Goal: Information Seeking & Learning: Understand process/instructions

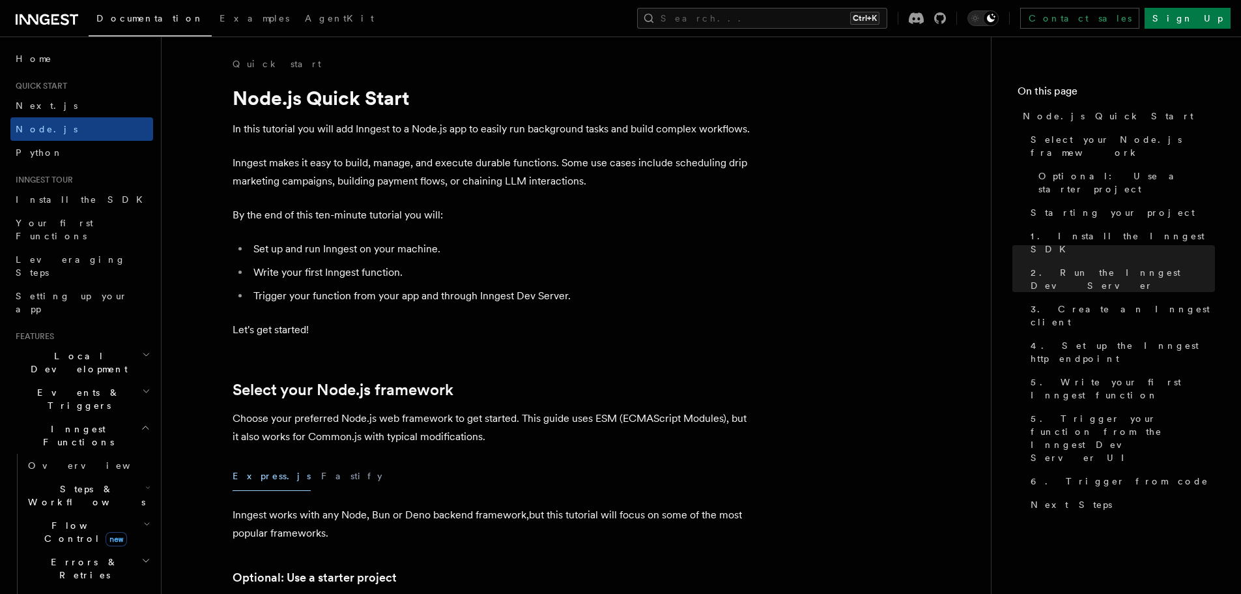
scroll to position [1890, 0]
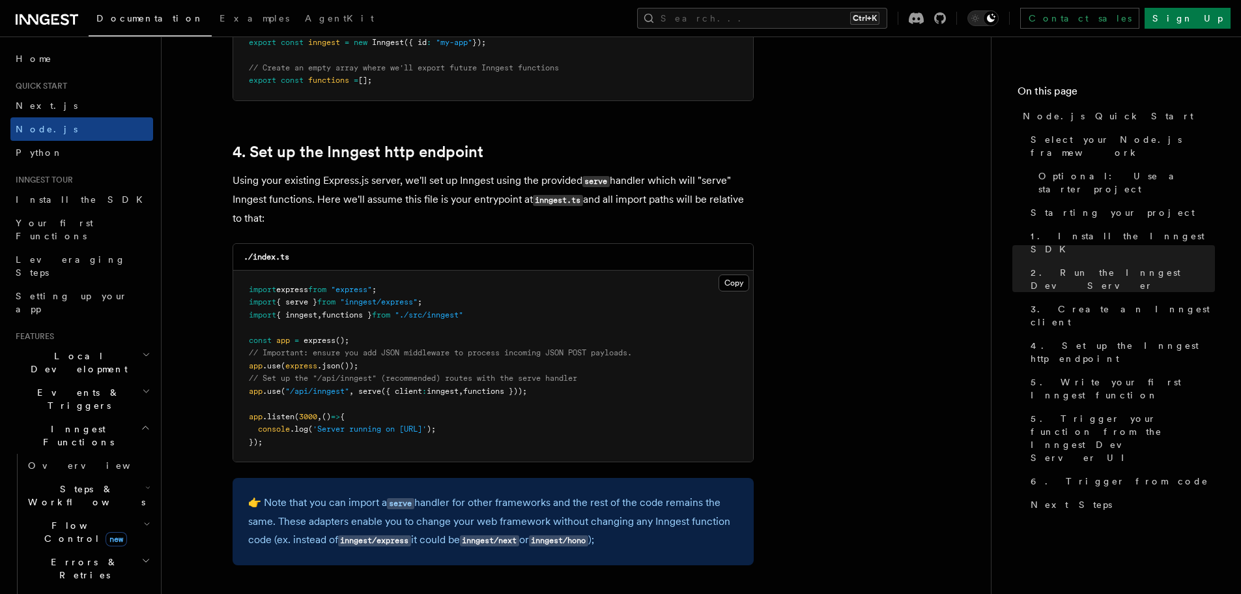
click at [499, 355] on span "// Important: ensure you add JSON middleware to process incoming JSON POST payl…" at bounding box center [440, 352] width 383 height 9
drag, startPoint x: 508, startPoint y: 313, endPoint x: 223, endPoint y: 298, distance: 285.2
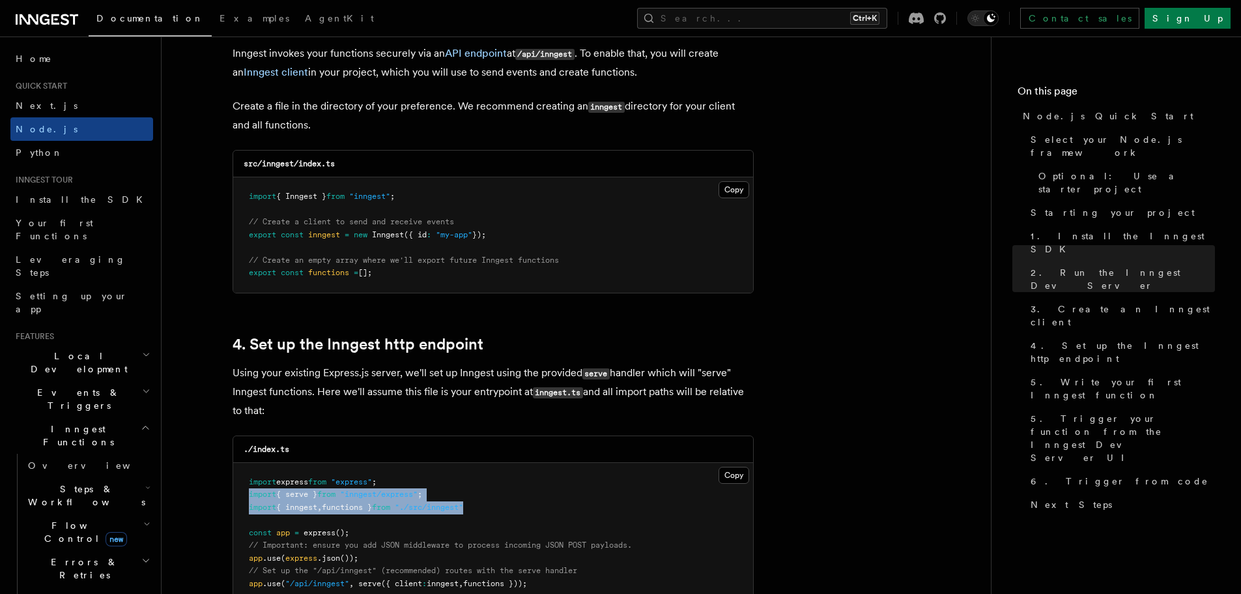
scroll to position [1694, 0]
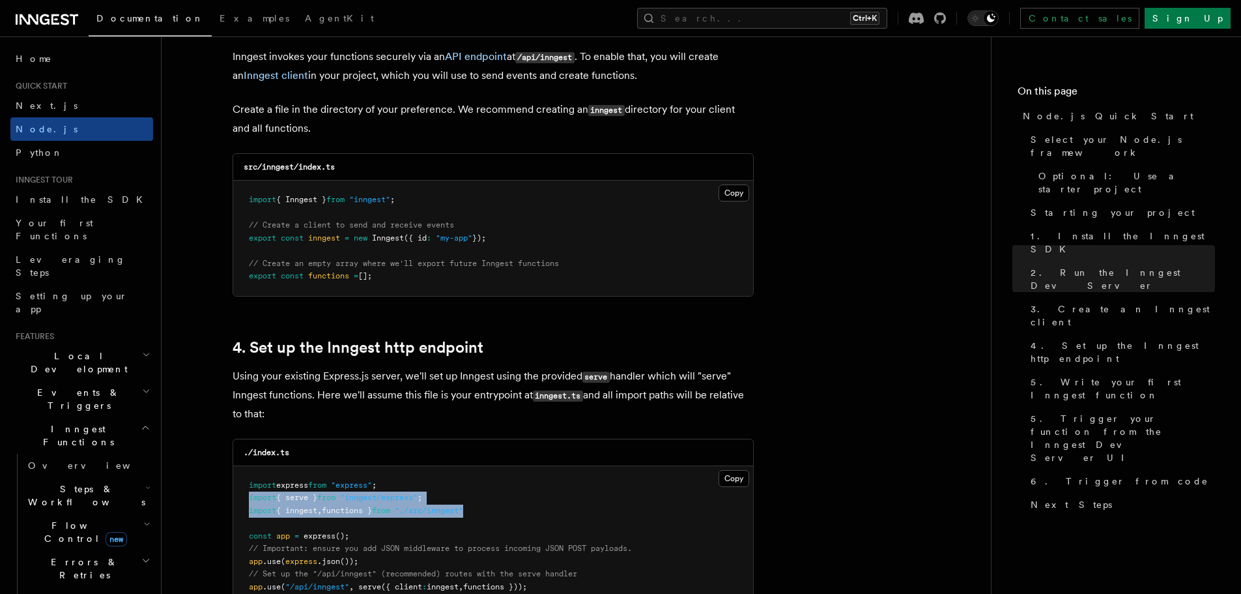
drag, startPoint x: 414, startPoint y: 278, endPoint x: 243, endPoint y: 202, distance: 186.7
click at [243, 202] on pre "import { Inngest } from "inngest" ; // Create a client to send and receive even…" at bounding box center [493, 238] width 520 height 115
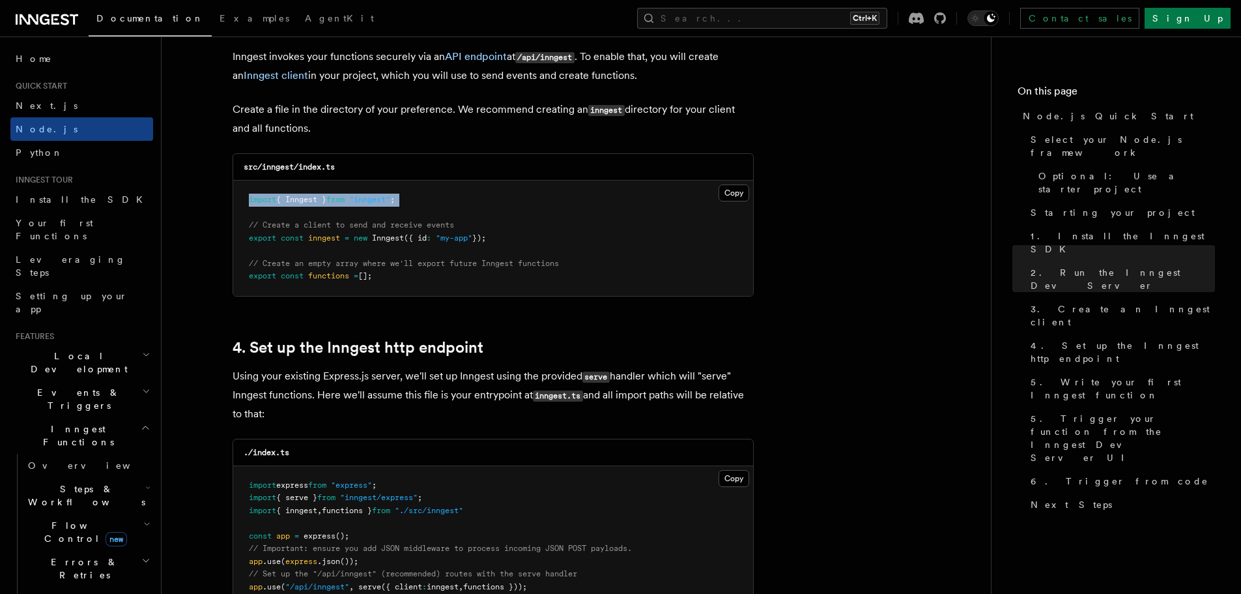
drag, startPoint x: 468, startPoint y: 208, endPoint x: 187, endPoint y: 193, distance: 281.3
copy code "import { Inngest } from "inngest" ;"
drag, startPoint x: 401, startPoint y: 273, endPoint x: 233, endPoint y: 227, distance: 174.4
click at [233, 227] on pre "import { Inngest } from "inngest" ; // Create a client to send and receive even…" at bounding box center [493, 238] width 520 height 115
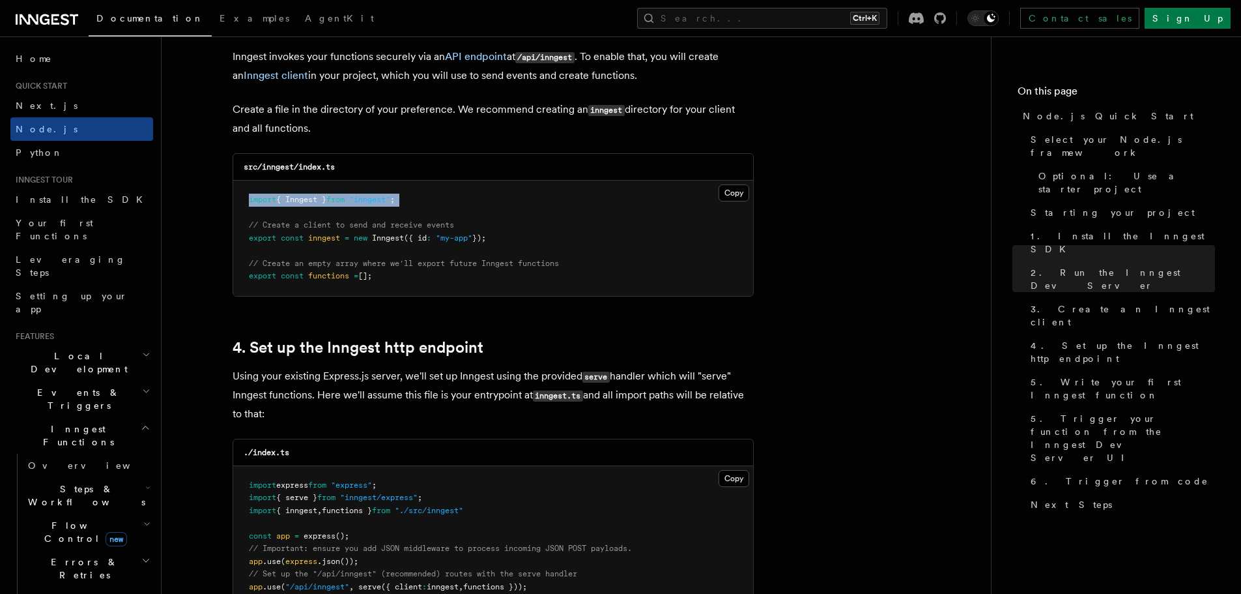
click at [362, 220] on span "// Create a client to send and receive events" at bounding box center [351, 224] width 205 height 9
click at [516, 236] on pre "import { Inngest } from "inngest" ; // Create a client to send and receive even…" at bounding box center [493, 238] width 520 height 115
click at [523, 236] on pre "import { Inngest } from "inngest" ; // Create a client to send and receive even…" at bounding box center [493, 238] width 520 height 115
drag, startPoint x: 512, startPoint y: 238, endPoint x: 244, endPoint y: 229, distance: 268.0
click at [244, 229] on pre "import { Inngest } from "inngest" ; // Create a client to send and receive even…" at bounding box center [493, 238] width 520 height 115
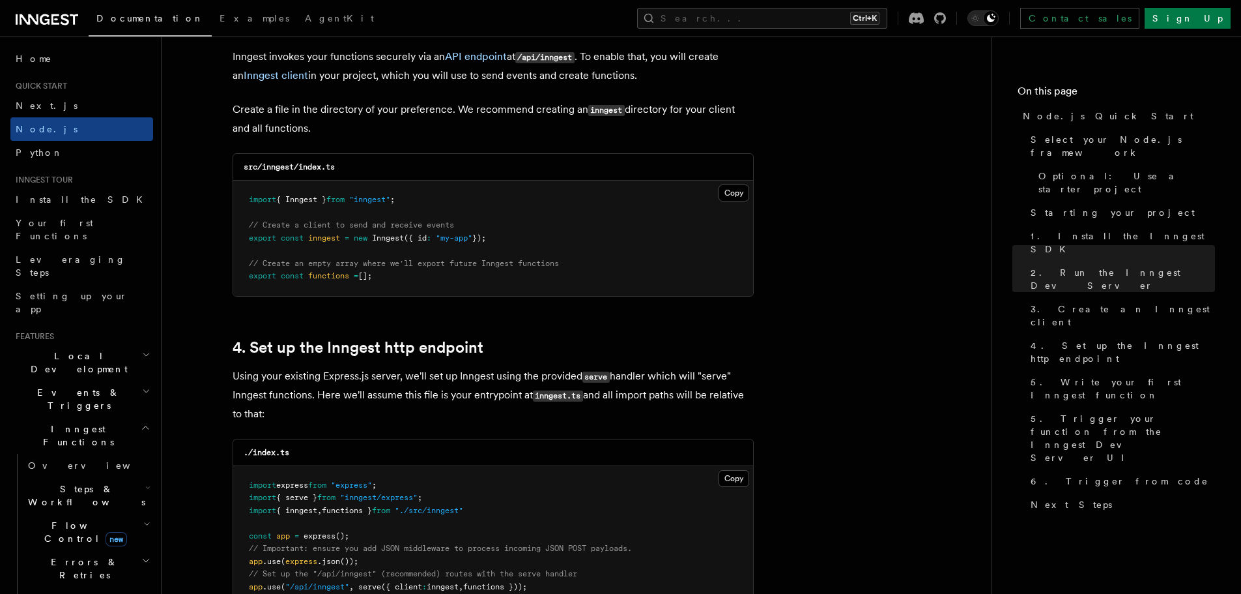
copy code "// Create a client to send and receive events export const inngest = new Innges…"
click at [388, 279] on pre "import { Inngest } from "inngest" ; // Create a client to send and receive even…" at bounding box center [493, 238] width 520 height 115
drag, startPoint x: 407, startPoint y: 276, endPoint x: 231, endPoint y: 284, distance: 175.5
copy span "export const functions = [];"
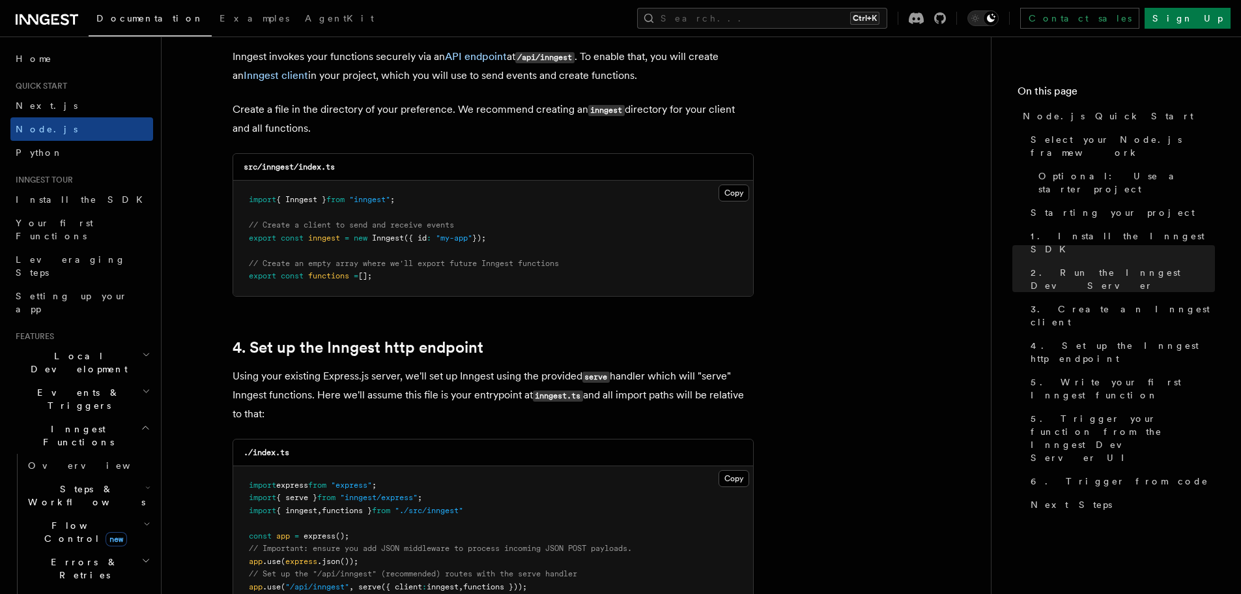
click at [388, 279] on pre "import { Inngest } from "inngest" ; // Create a client to send and receive even…" at bounding box center [493, 238] width 520 height 115
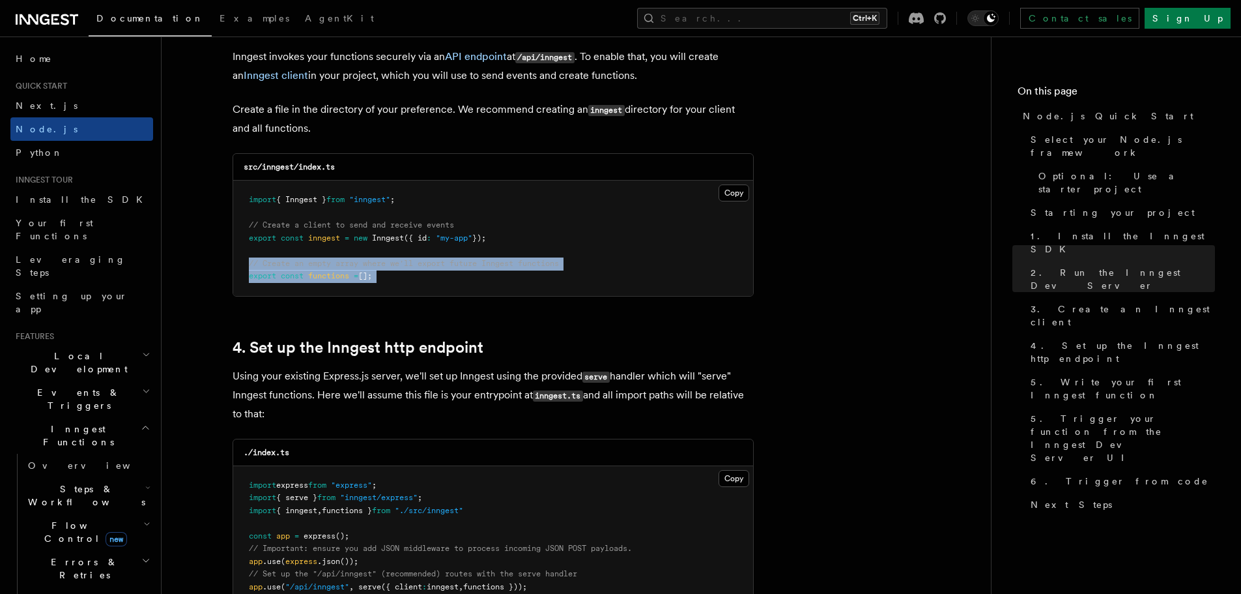
drag, startPoint x: 388, startPoint y: 278, endPoint x: 230, endPoint y: 257, distance: 159.7
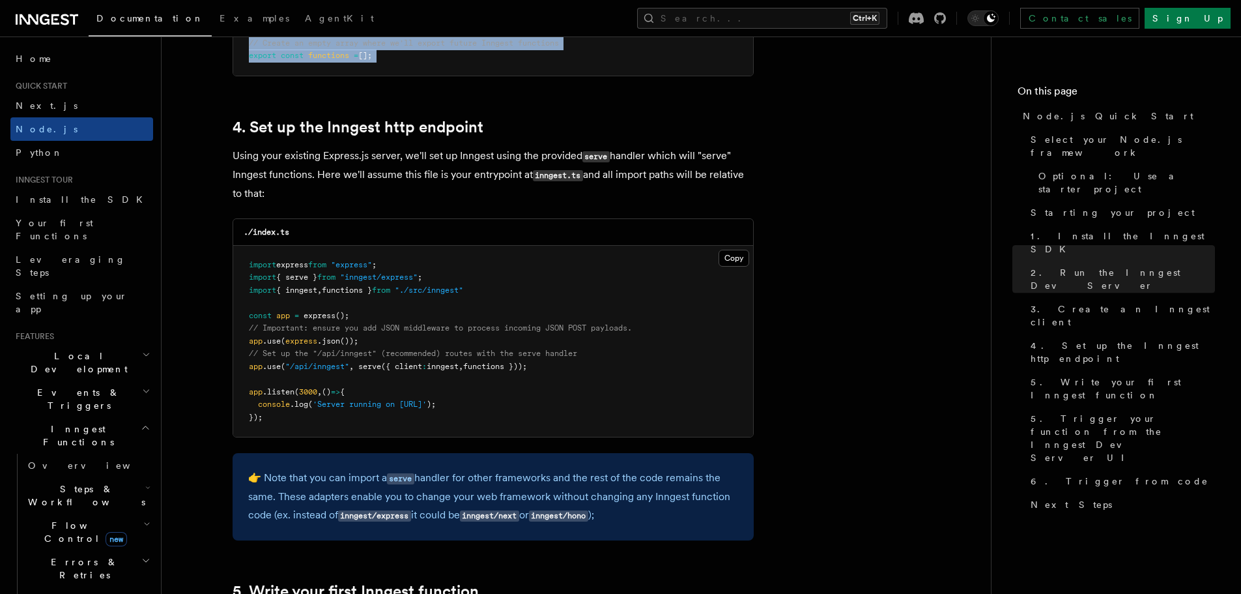
scroll to position [1955, 0]
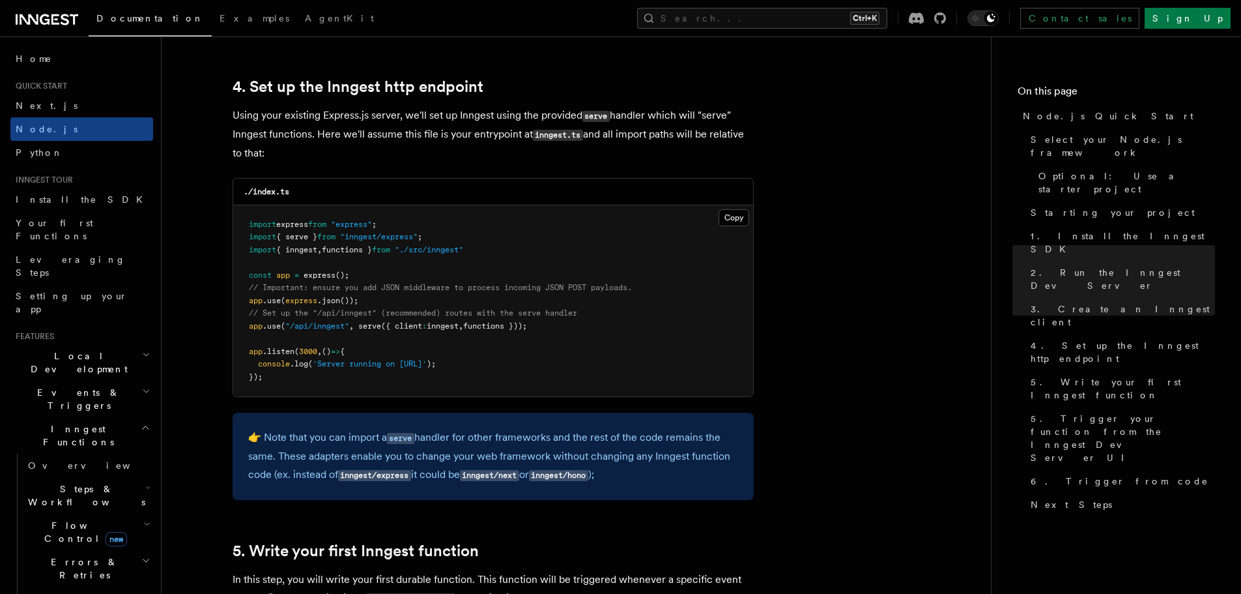
drag, startPoint x: 565, startPoint y: 323, endPoint x: 199, endPoint y: 327, distance: 366.3
copy span "app .use ( "/api/inngest" , serve ({ client : inngest , functions }));"
click at [544, 266] on pre "import express from "express" ; import { serve } from "inngest/express" ; impor…" at bounding box center [493, 301] width 520 height 192
drag, startPoint x: 508, startPoint y: 245, endPoint x: 229, endPoint y: 236, distance: 279.1
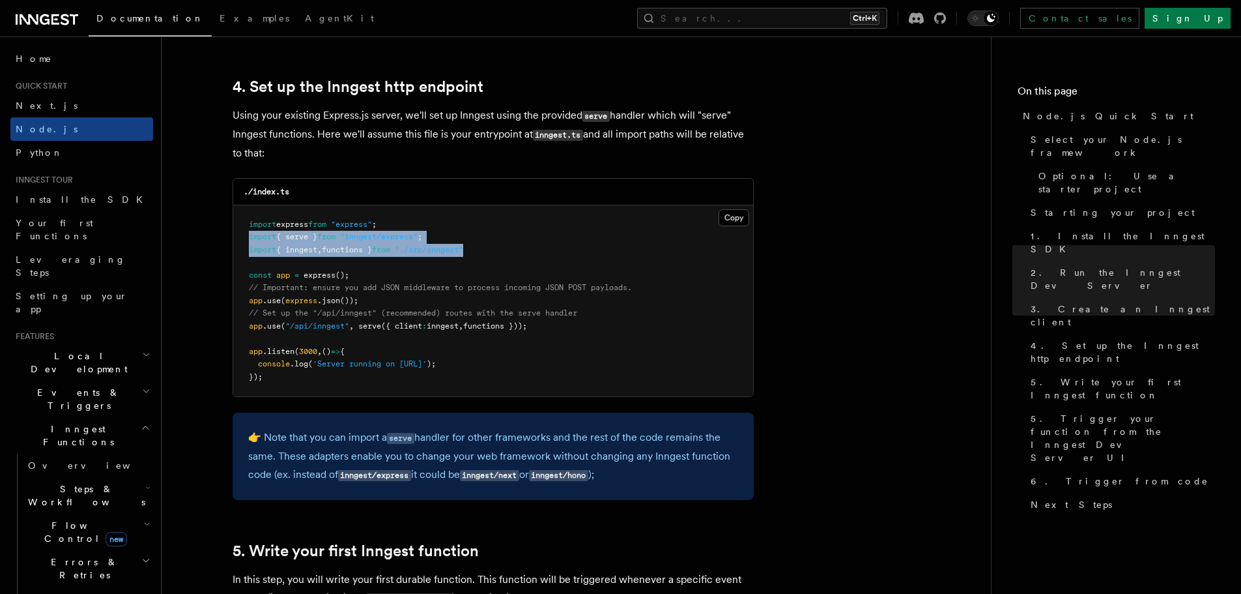
copy code "import { serve } from "inngest/express" ; import { inngest , functions } from "…"
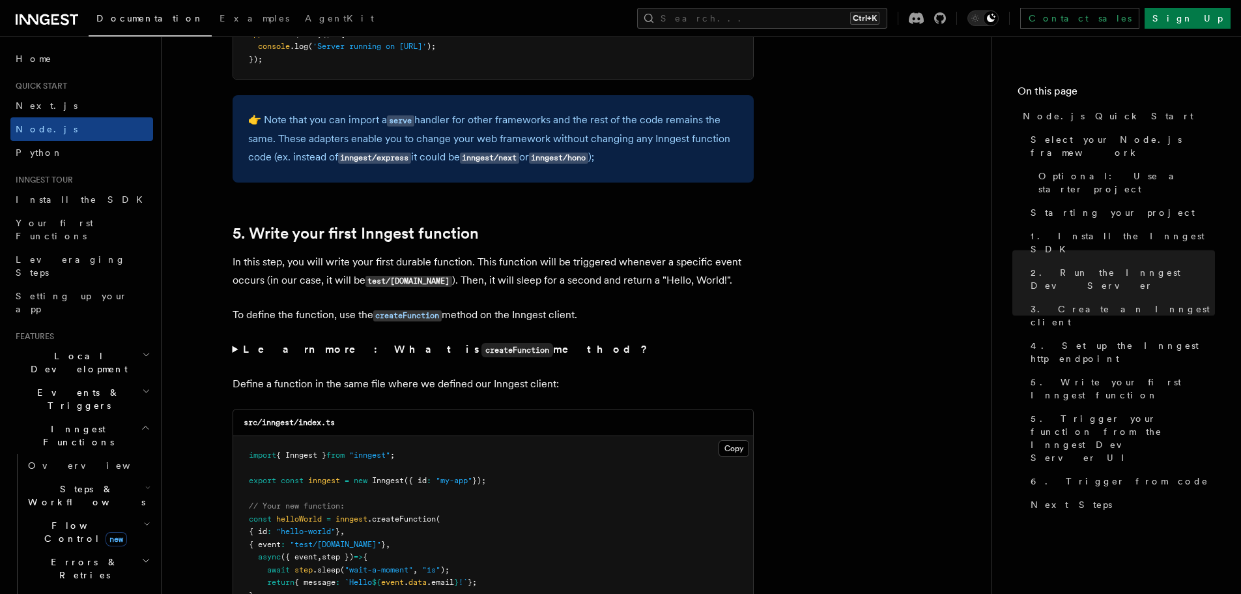
scroll to position [2281, 0]
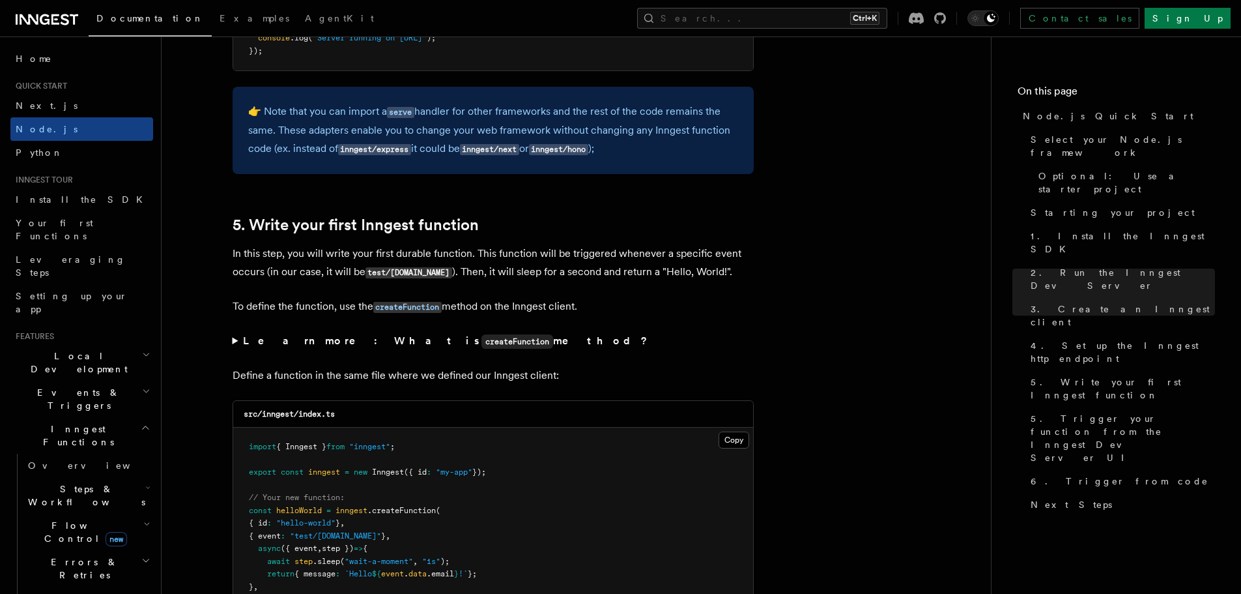
click at [718, 333] on summary "Learn more: What is createFunction method?" at bounding box center [493, 341] width 521 height 19
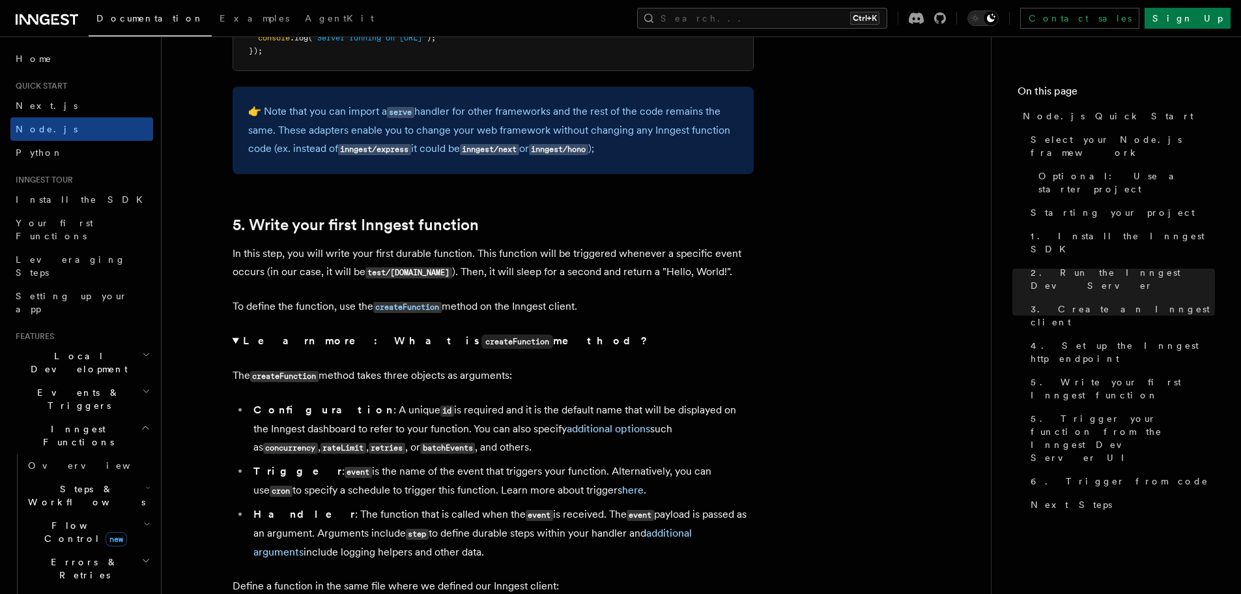
click at [713, 332] on summary "Learn more: What is createFunction method?" at bounding box center [493, 341] width 521 height 19
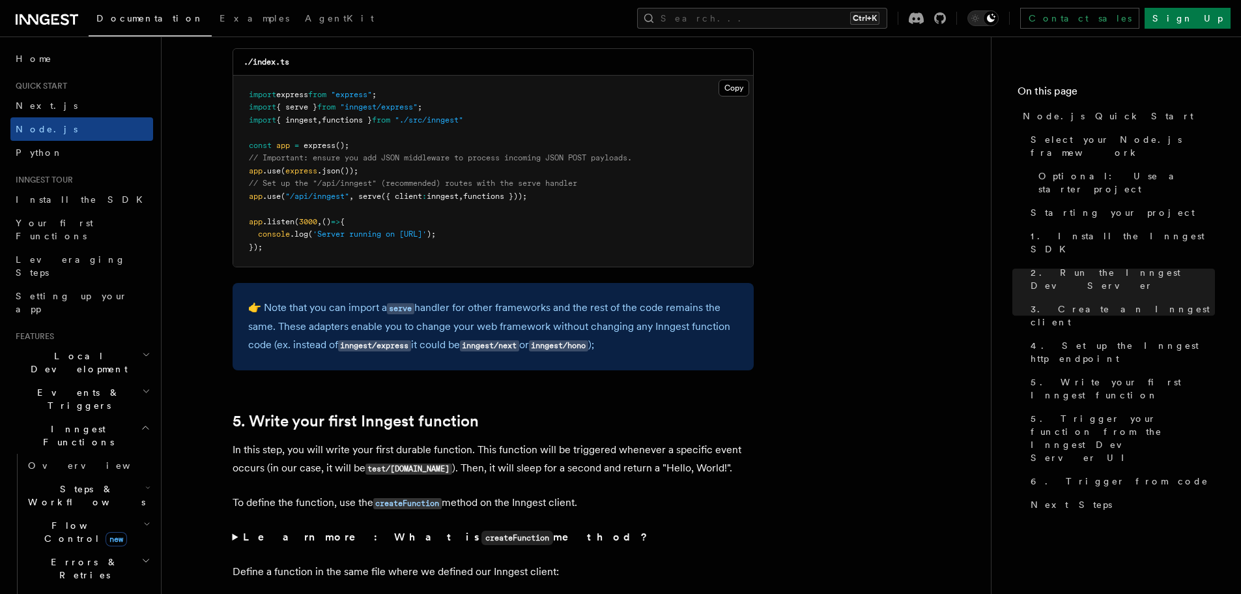
scroll to position [2020, 0]
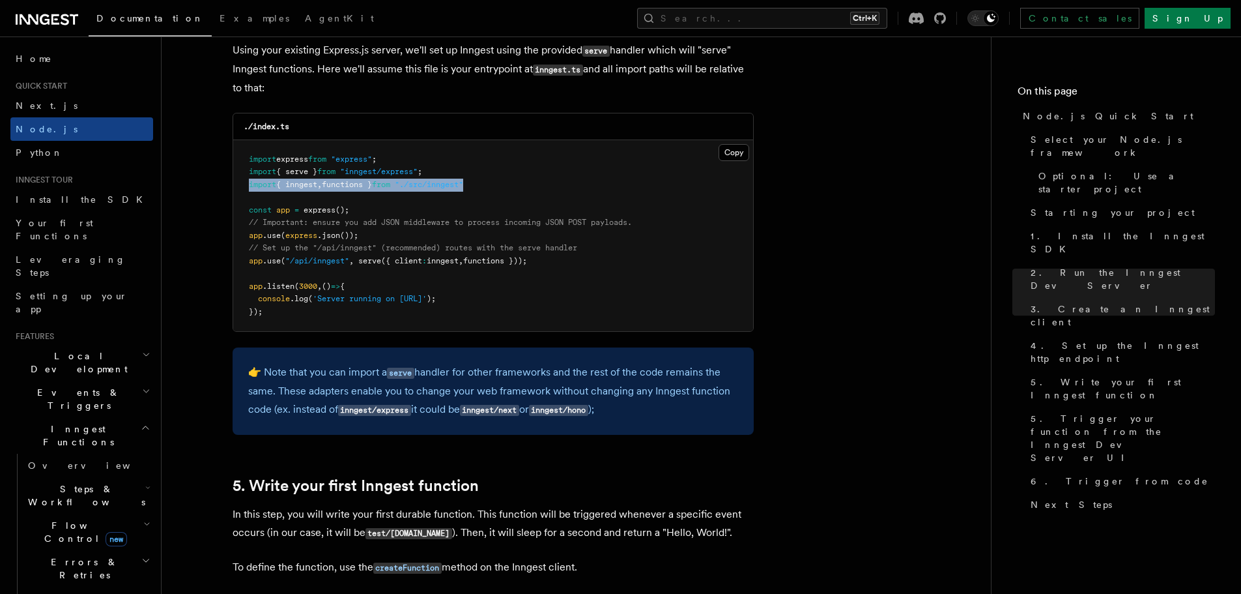
drag, startPoint x: 497, startPoint y: 190, endPoint x: 233, endPoint y: 183, distance: 264.0
click at [233, 183] on pre "import express from "express" ; import { serve } from "inngest/express" ; impor…" at bounding box center [493, 236] width 520 height 192
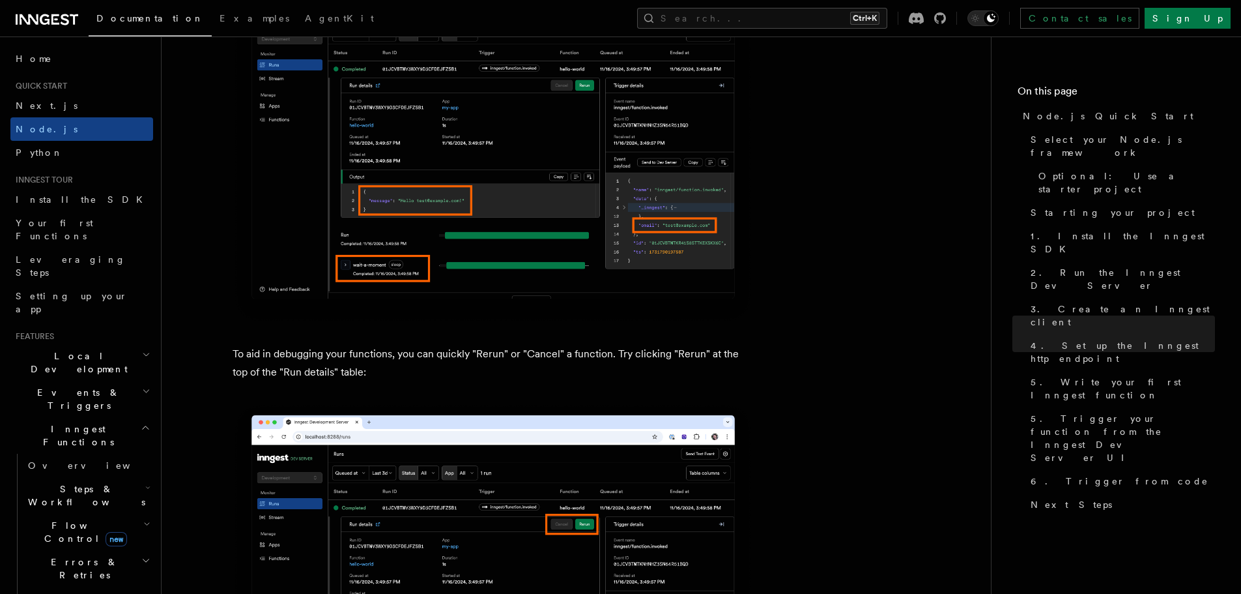
scroll to position [5539, 0]
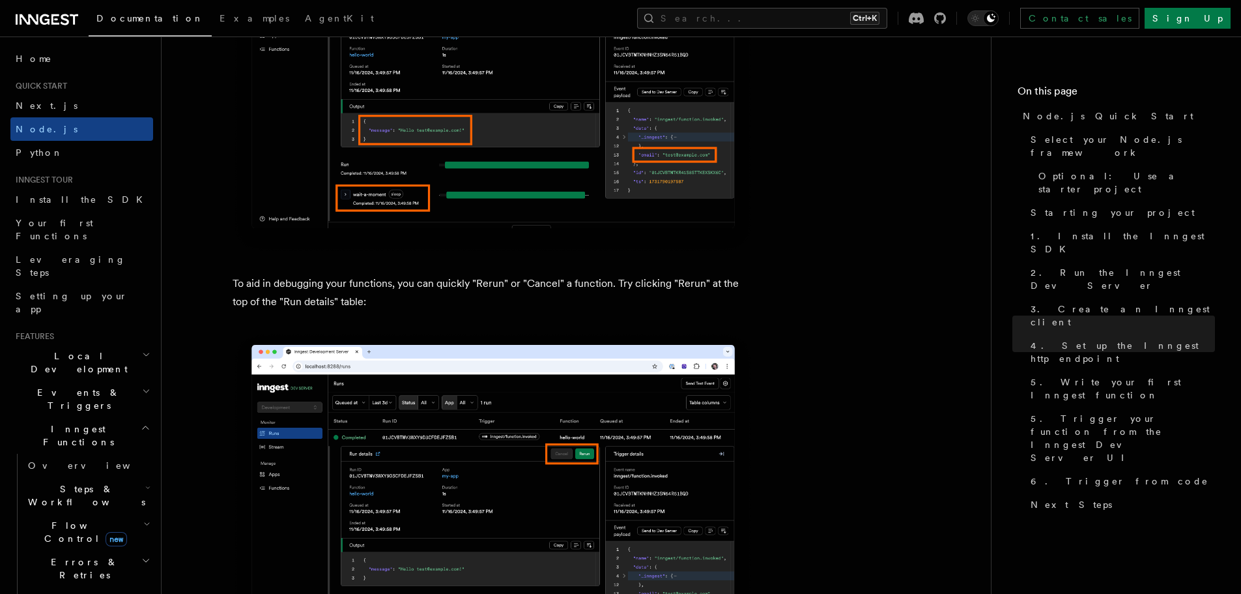
click at [70, 482] on span "Steps & Workflows" at bounding box center [84, 495] width 123 height 26
click at [70, 520] on span "Overview" at bounding box center [107, 525] width 134 height 10
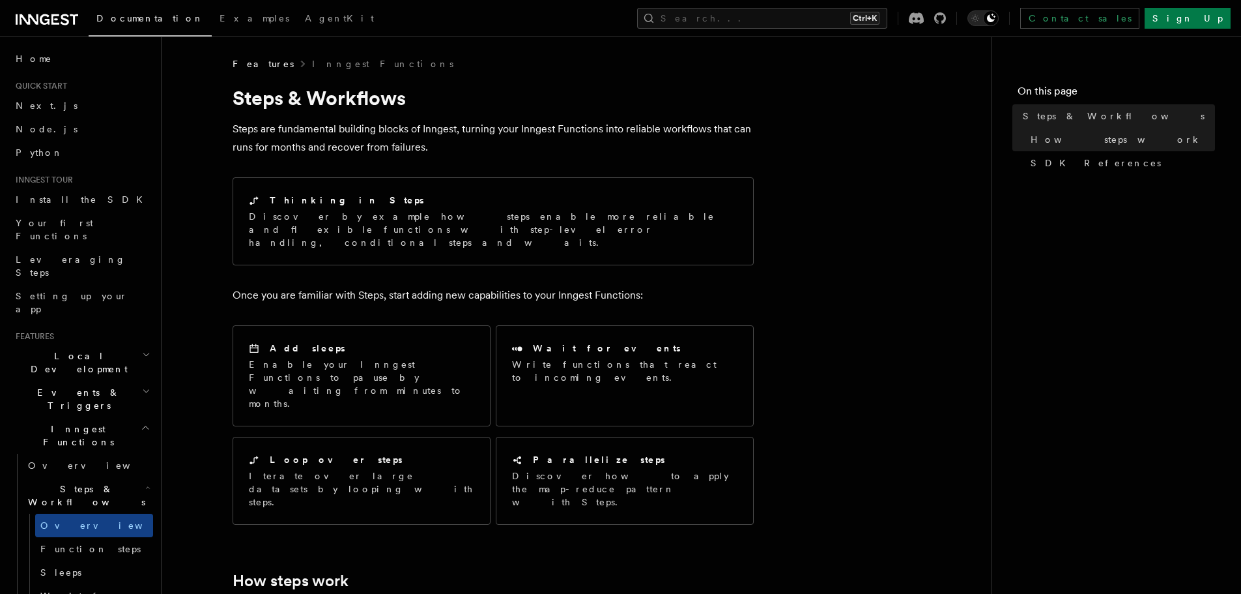
scroll to position [261, 0]
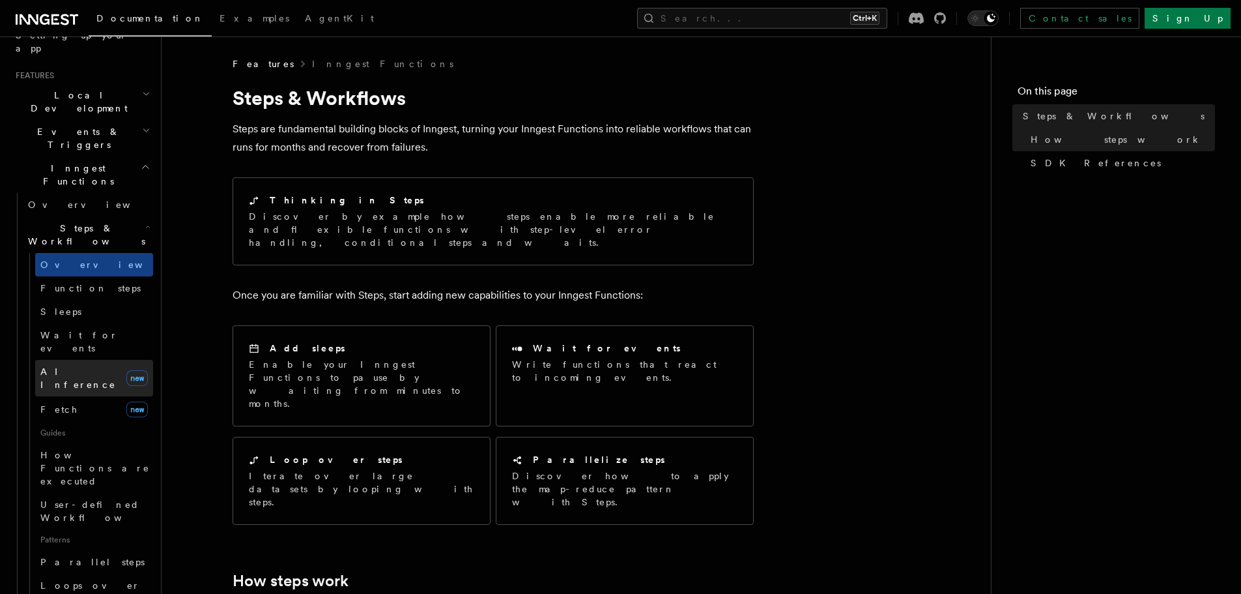
click at [88, 366] on span "AI Inference" at bounding box center [78, 377] width 76 height 23
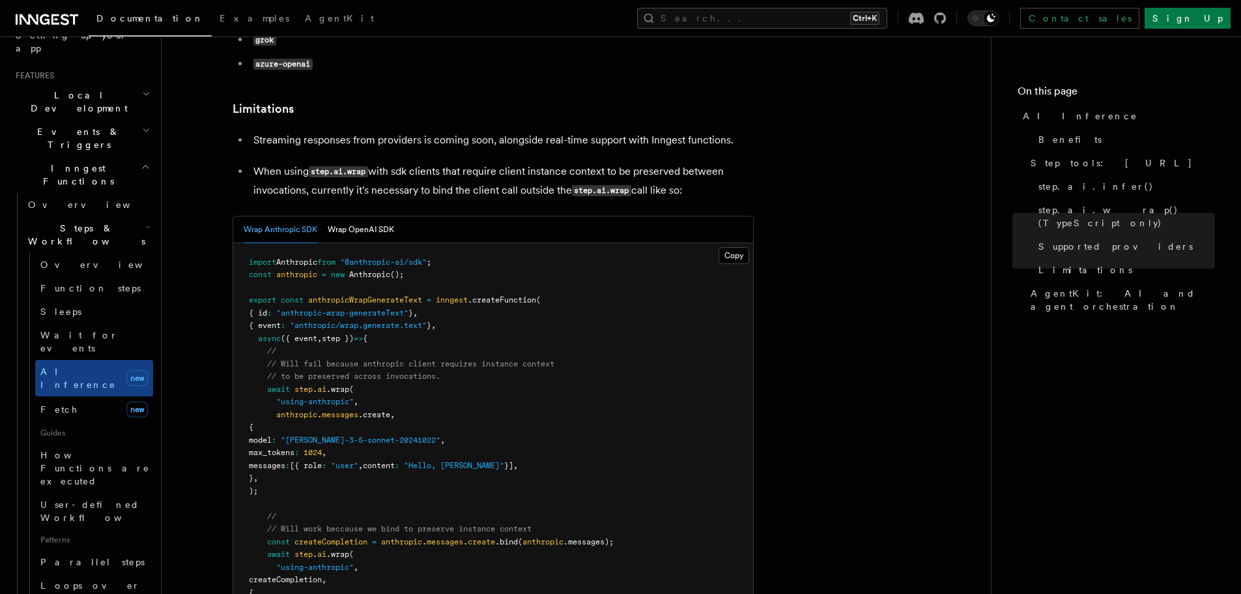
scroll to position [1955, 0]
